Goal: Find specific page/section: Find specific page/section

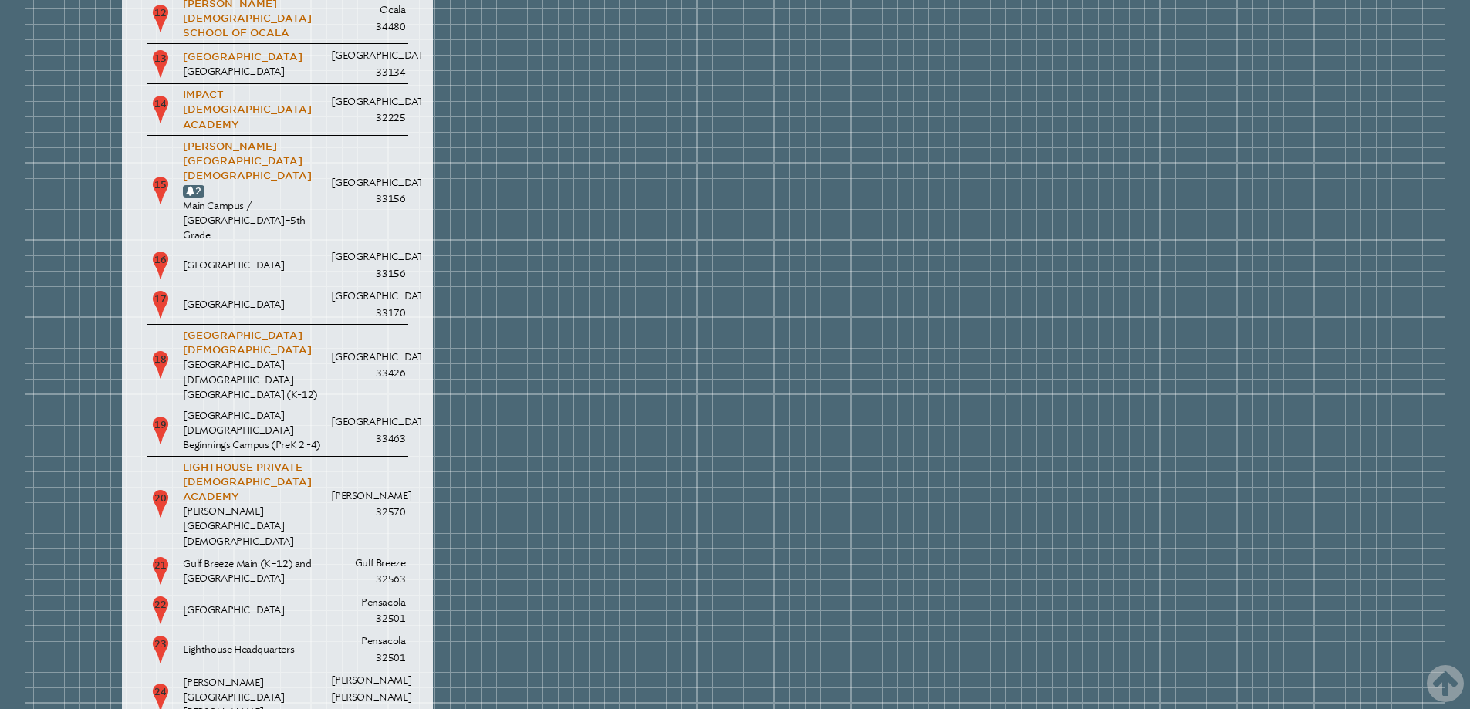
scroll to position [2700, 0]
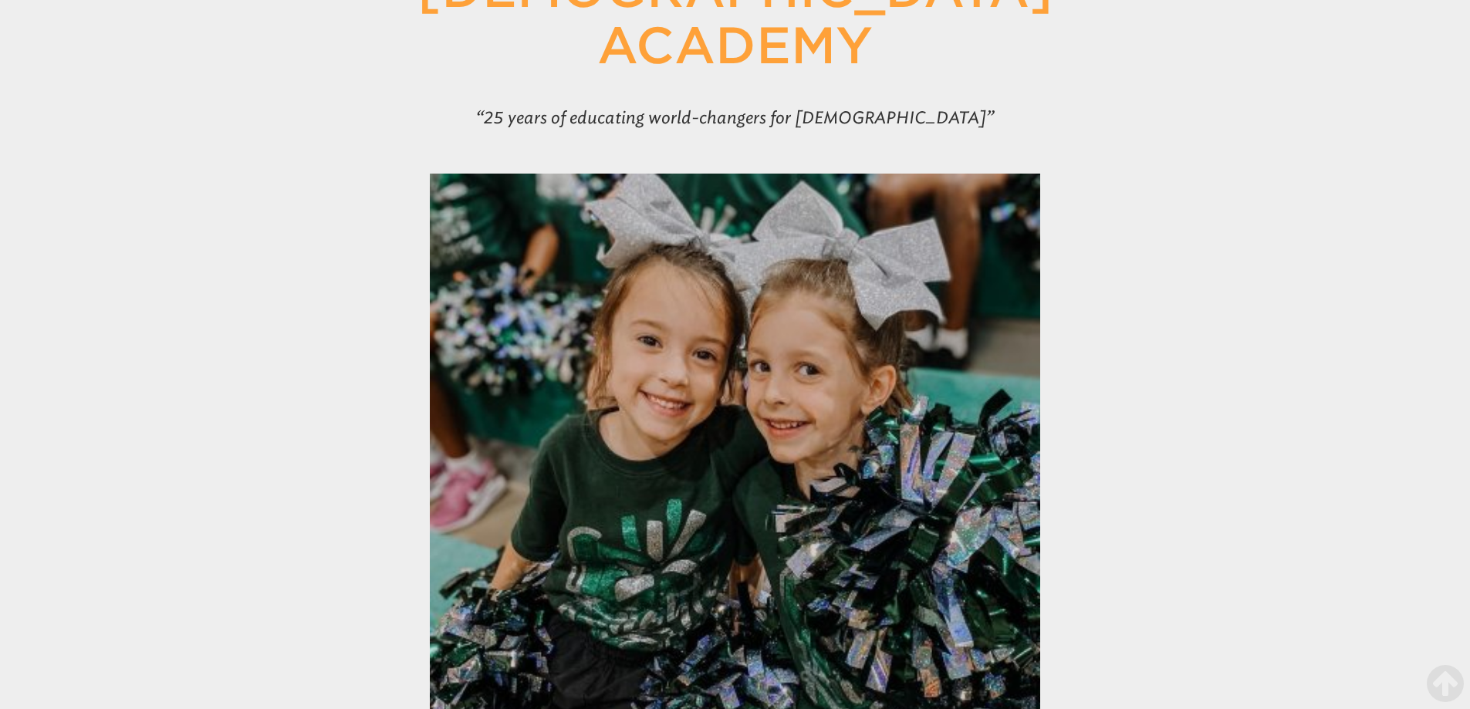
scroll to position [386, 0]
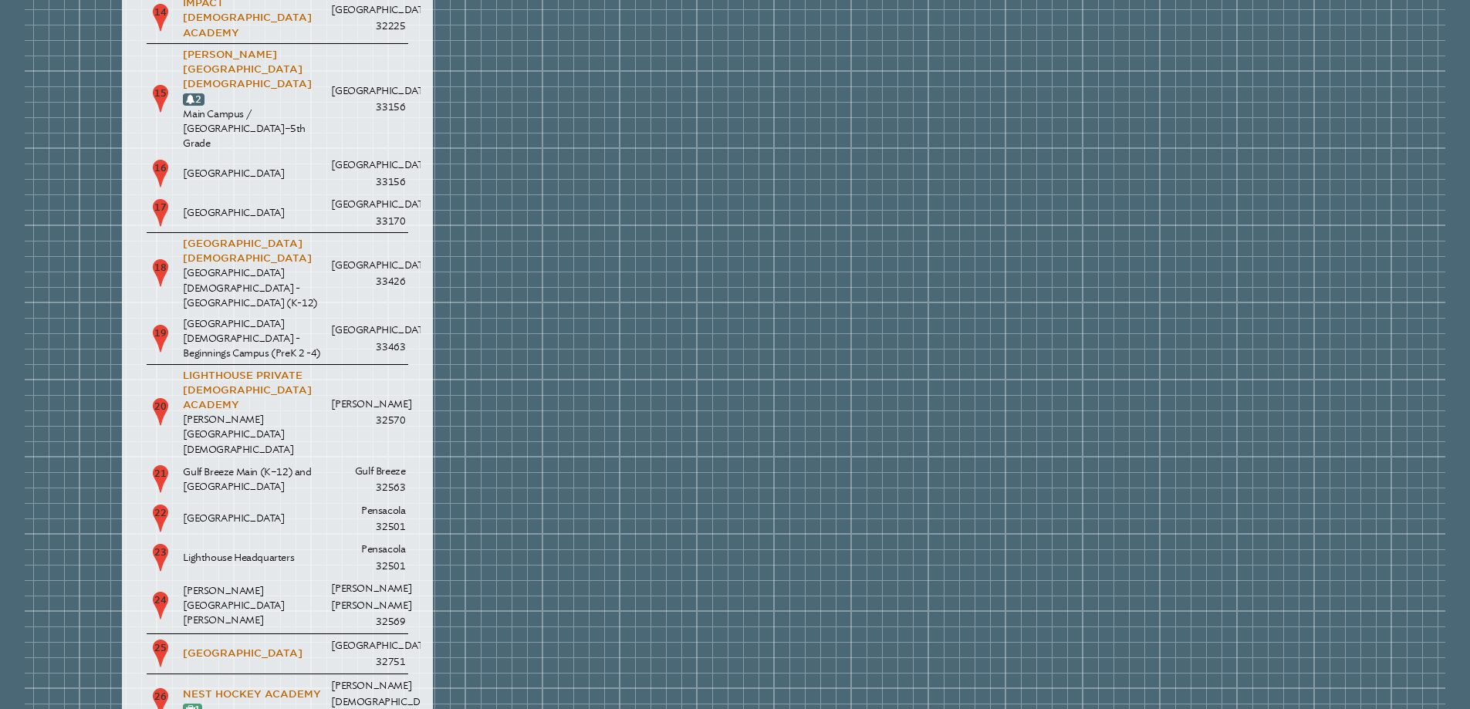
scroll to position [2700, 0]
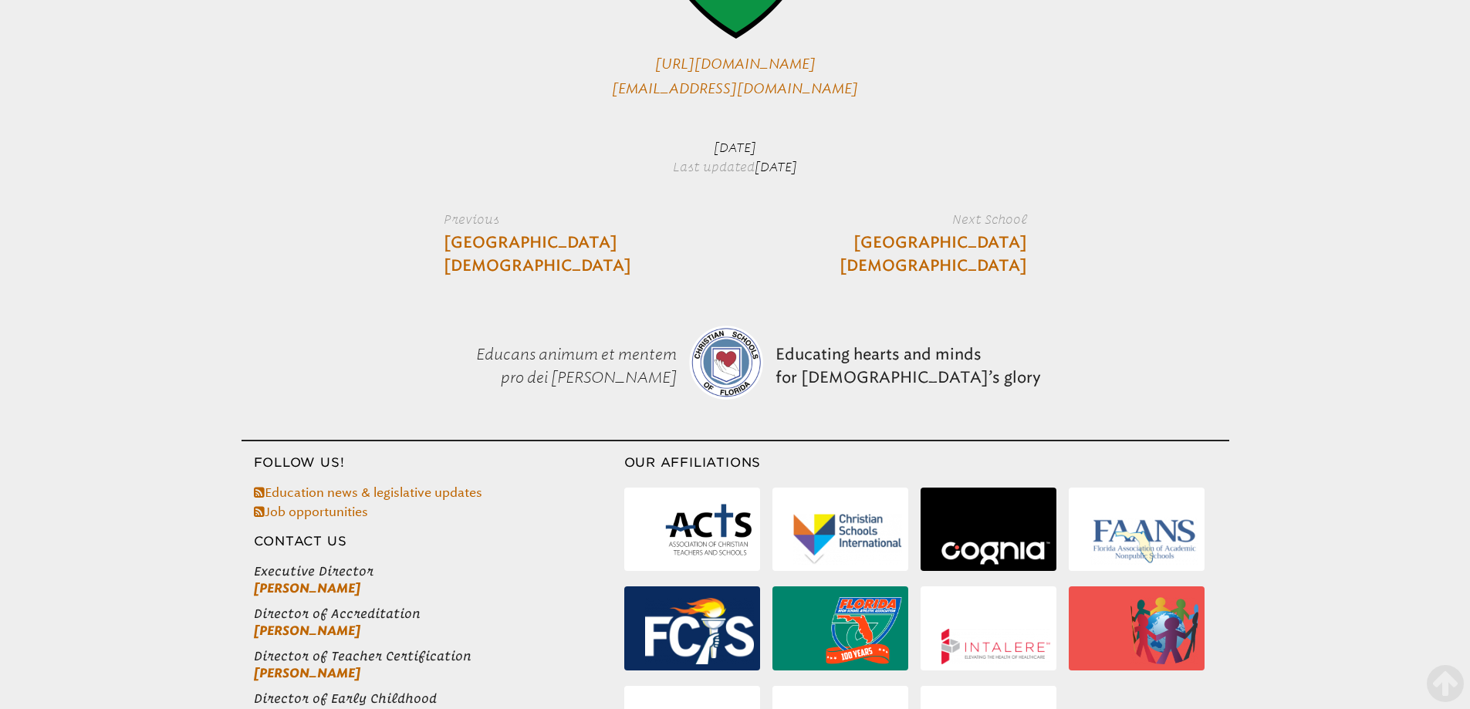
scroll to position [3633, 0]
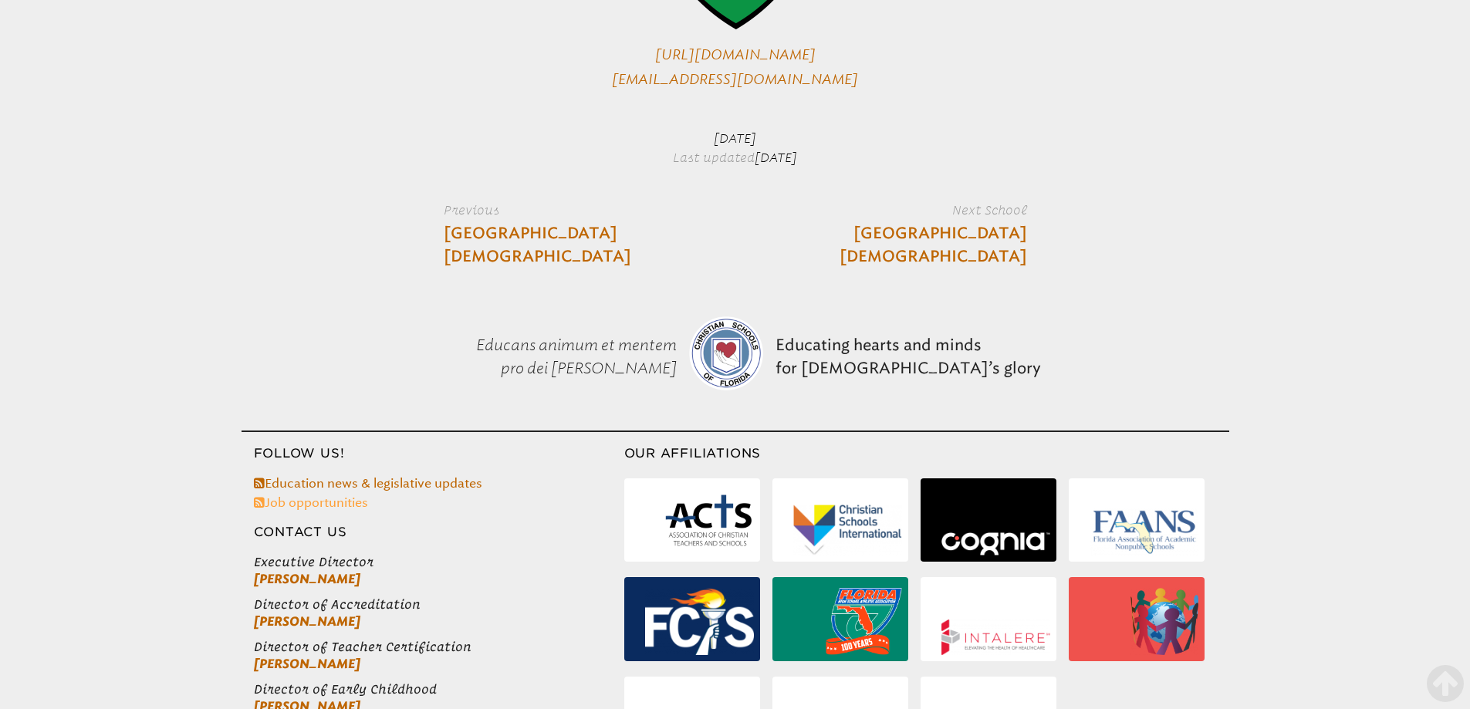
click at [309, 495] on link "Job opportunities" at bounding box center [311, 502] width 114 height 15
